Goal: Task Accomplishment & Management: Use online tool/utility

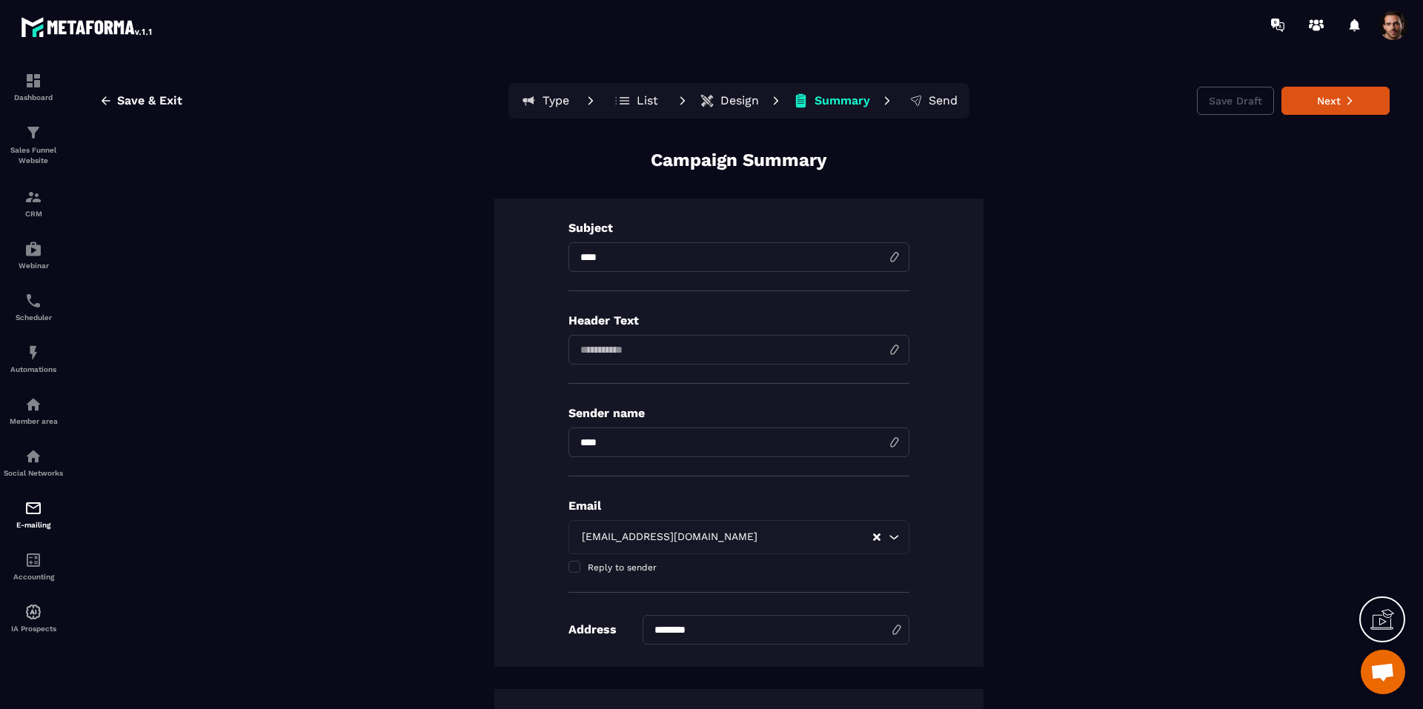
click at [735, 103] on p "Design" at bounding box center [739, 100] width 39 height 15
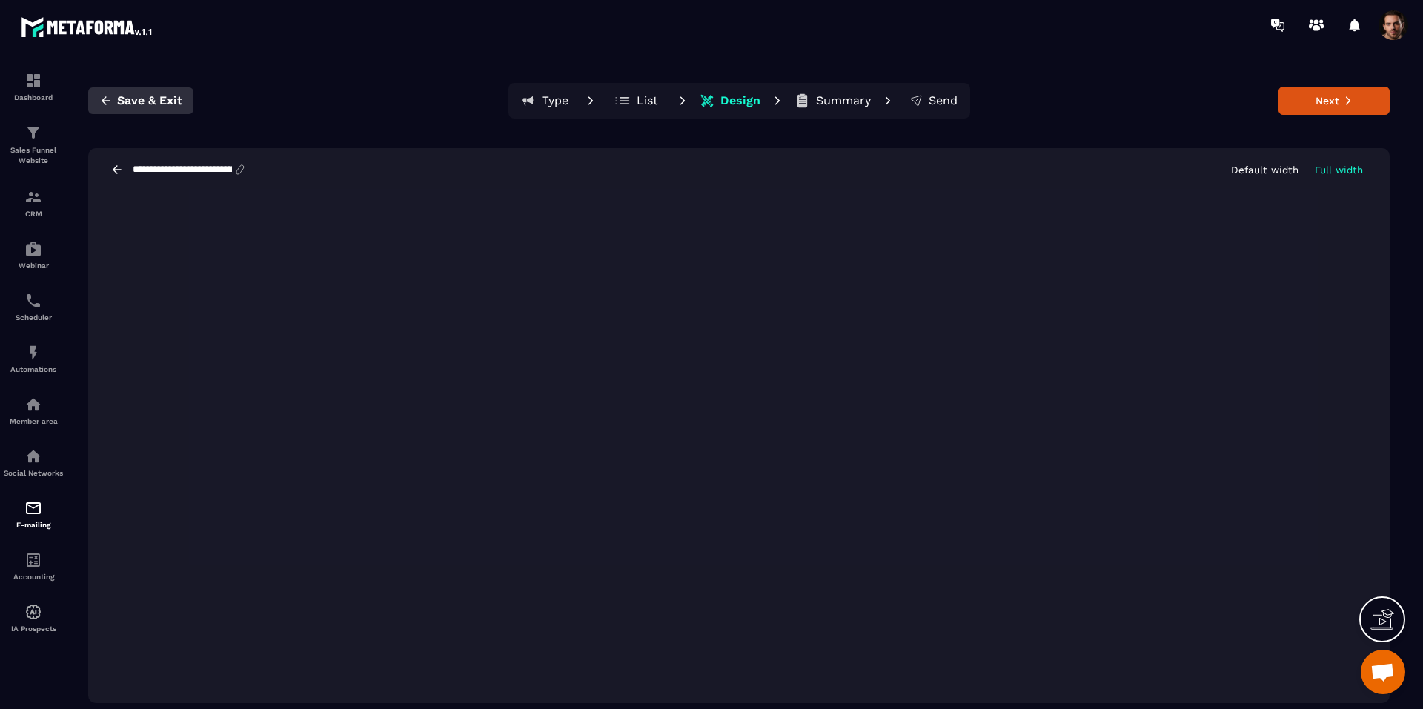
click at [151, 102] on span "Save & Exit" at bounding box center [149, 100] width 65 height 15
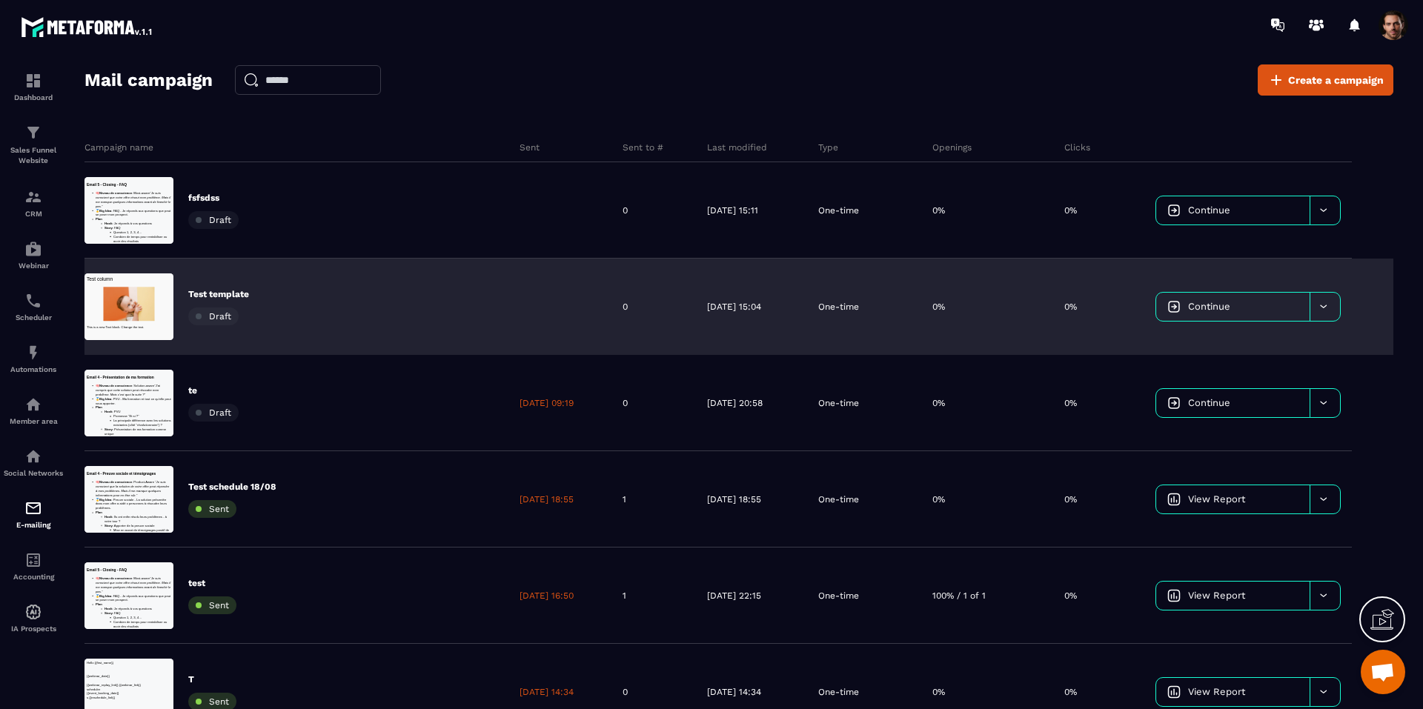
click at [1217, 316] on link "Continue" at bounding box center [1232, 307] width 153 height 28
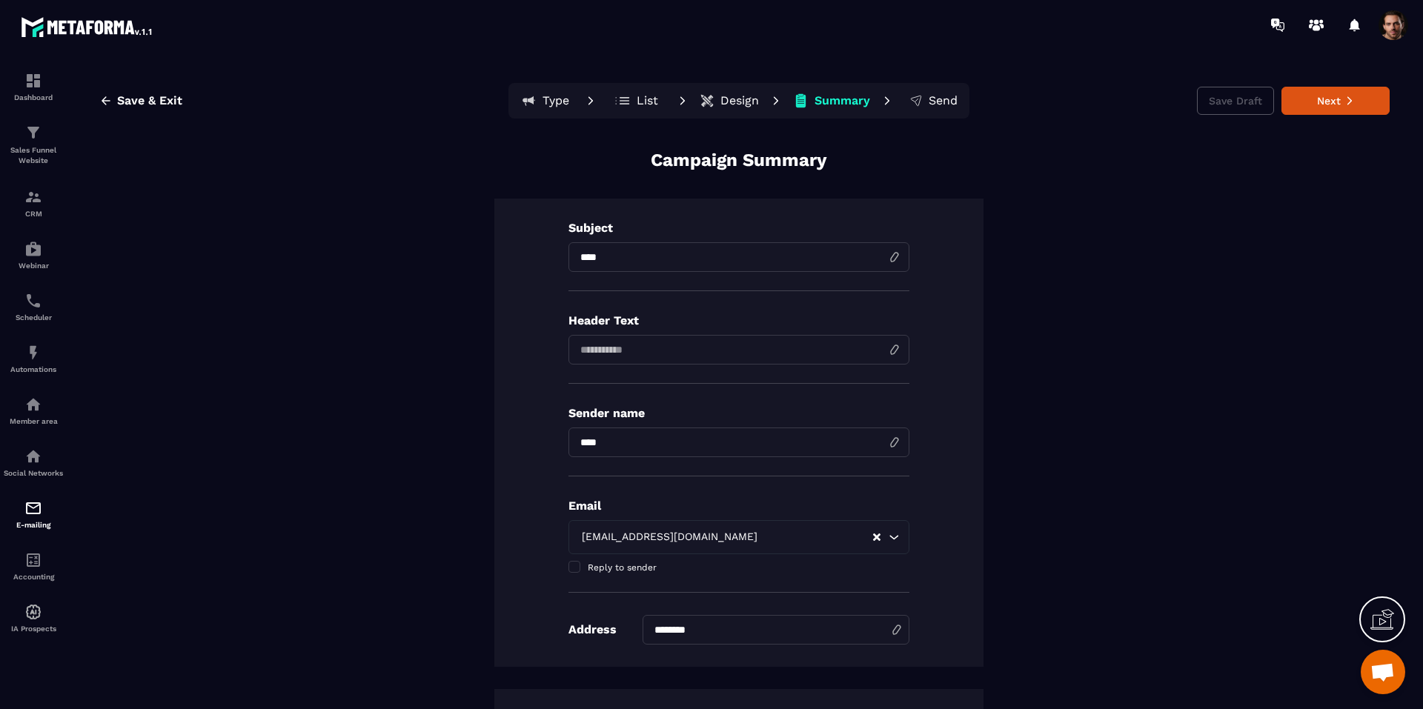
click at [726, 99] on p "Design" at bounding box center [739, 100] width 39 height 15
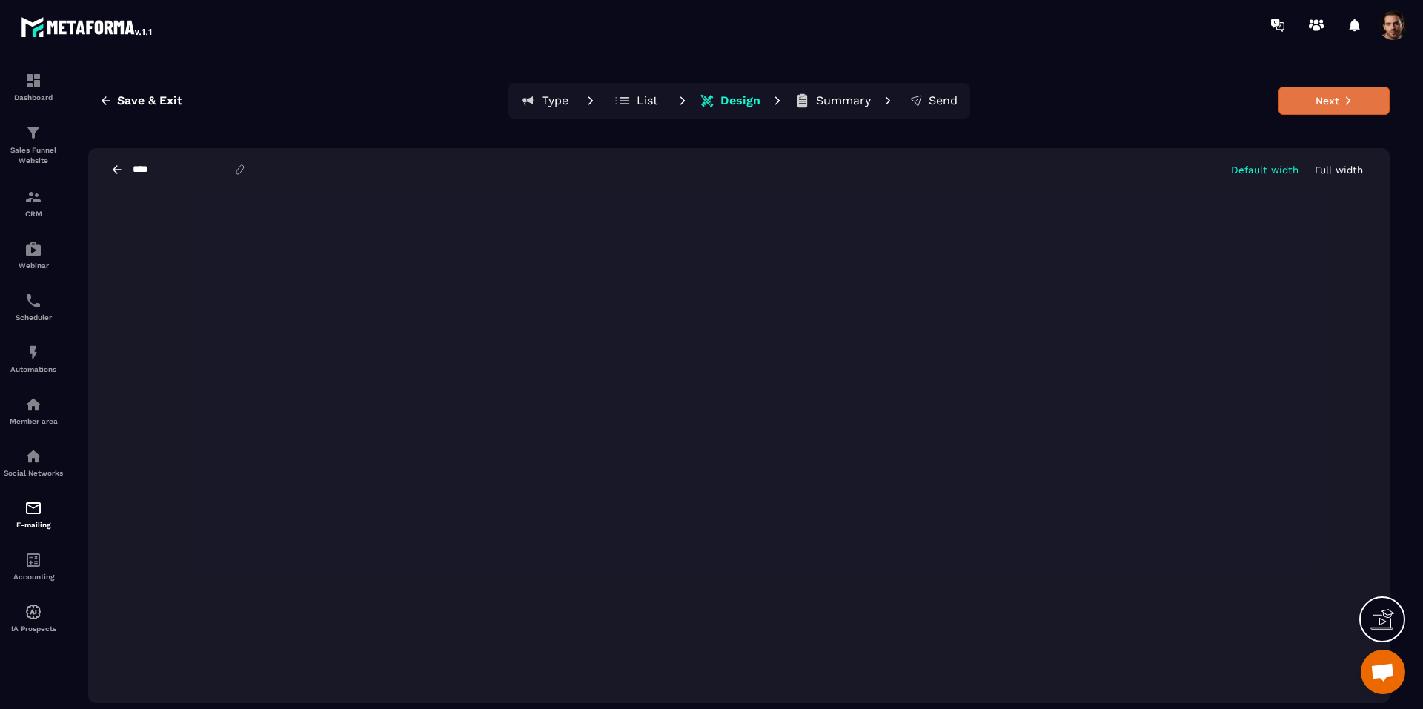
click at [1308, 105] on button "Next" at bounding box center [1333, 101] width 111 height 28
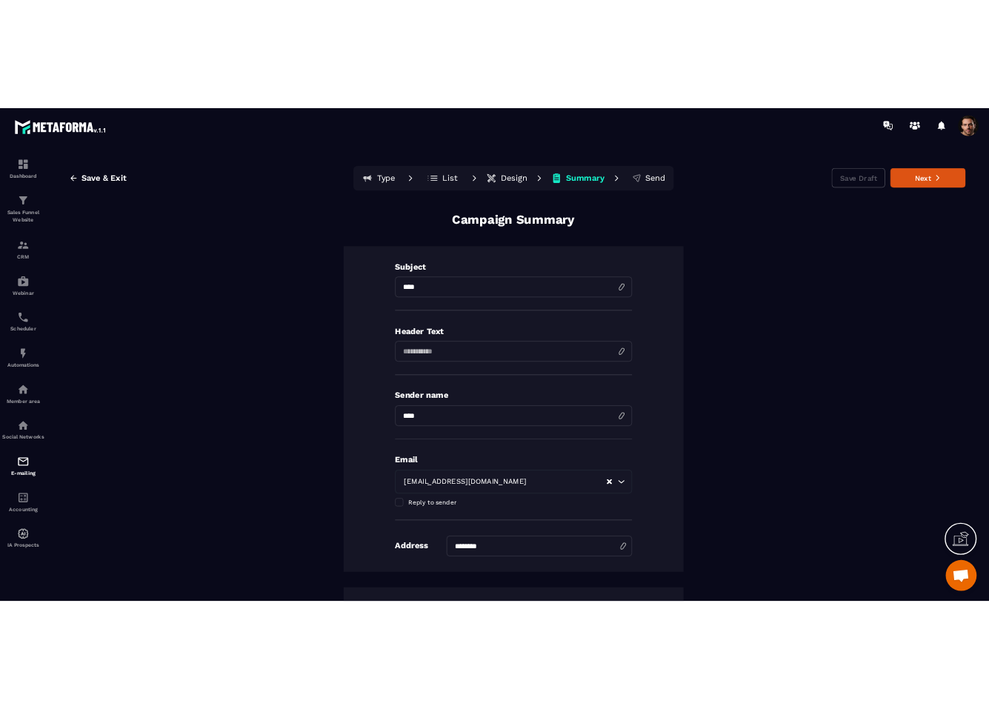
scroll to position [513, 0]
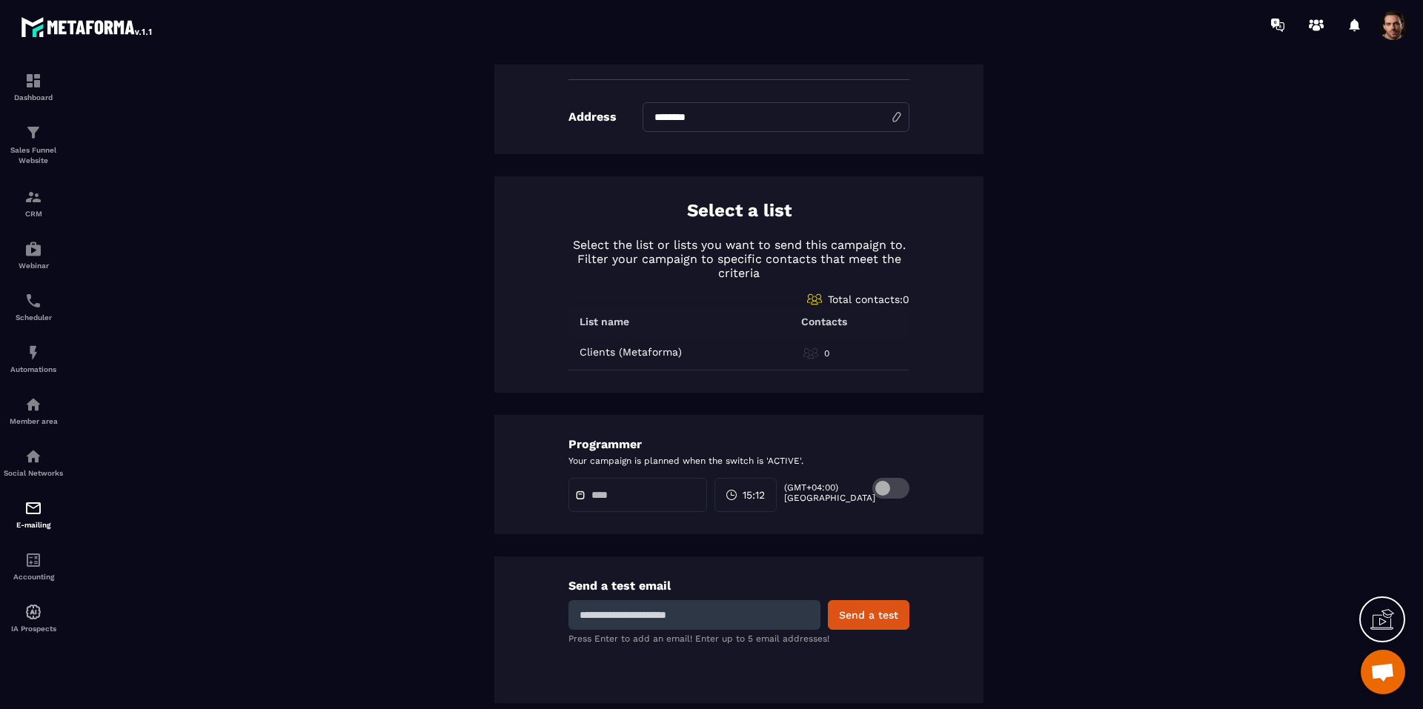
click at [685, 623] on input at bounding box center [694, 615] width 252 height 30
type input "**********"
click at [877, 614] on button "Send a test" at bounding box center [869, 615] width 82 height 30
click at [691, 619] on input at bounding box center [694, 615] width 252 height 30
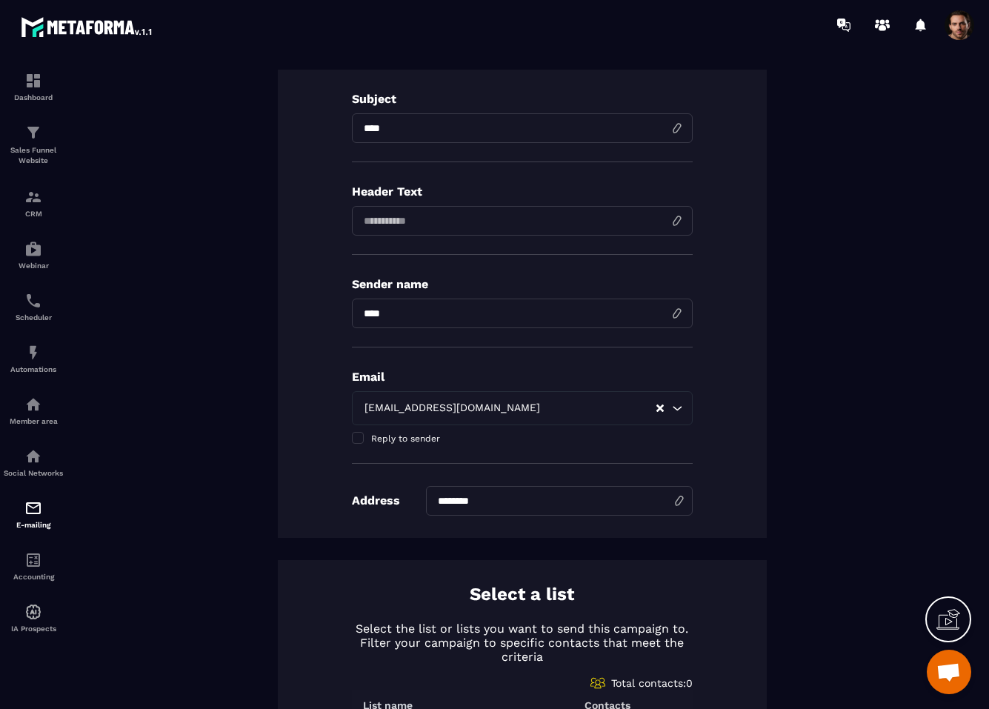
scroll to position [0, 0]
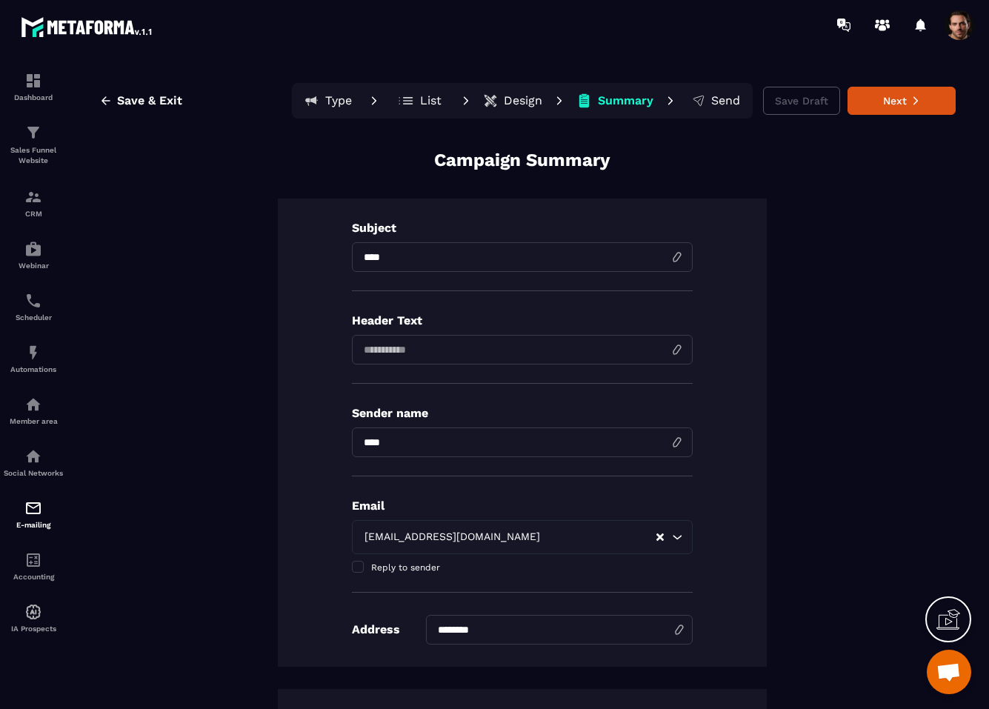
click at [514, 108] on button "Design" at bounding box center [513, 101] width 68 height 30
